Goal: Task Accomplishment & Management: Manage account settings

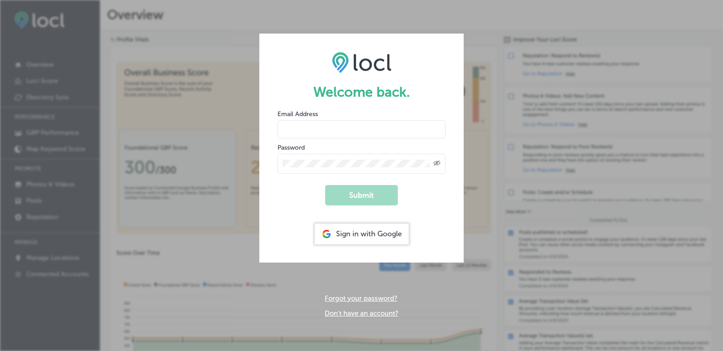
click at [358, 132] on input "email" at bounding box center [361, 129] width 168 height 18
click at [326, 158] on div "Created with Sketch." at bounding box center [361, 164] width 168 height 20
drag, startPoint x: 313, startPoint y: 128, endPoint x: 239, endPoint y: 128, distance: 73.6
click at [239, 128] on div "Welcome back. Email Address [EMAIL_ADDRESS][DOMAIN_NAME] Password Created with …" at bounding box center [361, 175] width 723 height 351
type input "[EMAIL_ADDRESS][DOMAIN_NAME]"
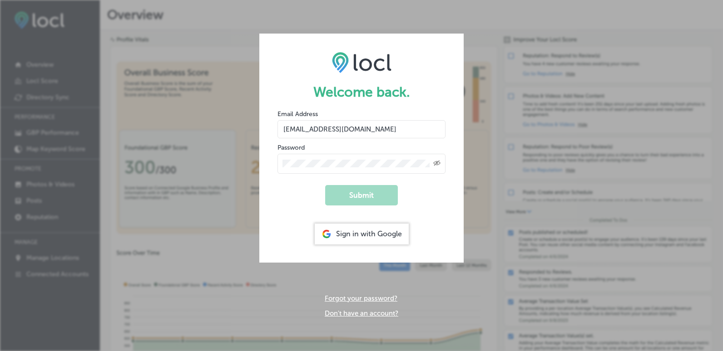
drag, startPoint x: 303, startPoint y: 171, endPoint x: 369, endPoint y: 82, distance: 110.6
click at [369, 82] on form "Welcome back. Email Address [EMAIL_ADDRESS][DOMAIN_NAME] Password Created with …" at bounding box center [361, 148] width 204 height 229
click at [326, 133] on input "email" at bounding box center [361, 129] width 168 height 18
type input "[EMAIL_ADDRESS][DOMAIN_NAME]"
click at [325, 185] on button "Submit" at bounding box center [361, 195] width 73 height 20
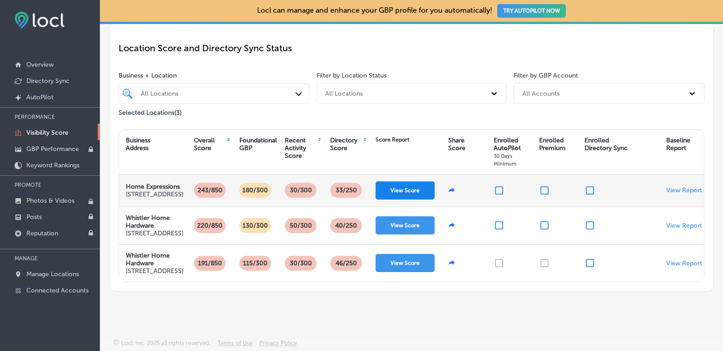
click at [398, 182] on button "View Score" at bounding box center [404, 191] width 59 height 18
